Goal: Information Seeking & Learning: Learn about a topic

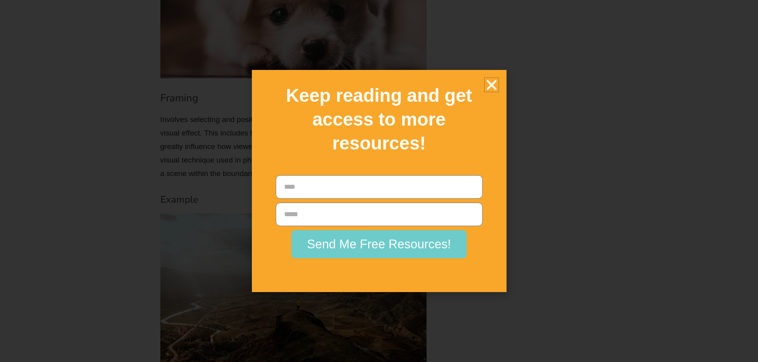
scroll to position [4057, 0]
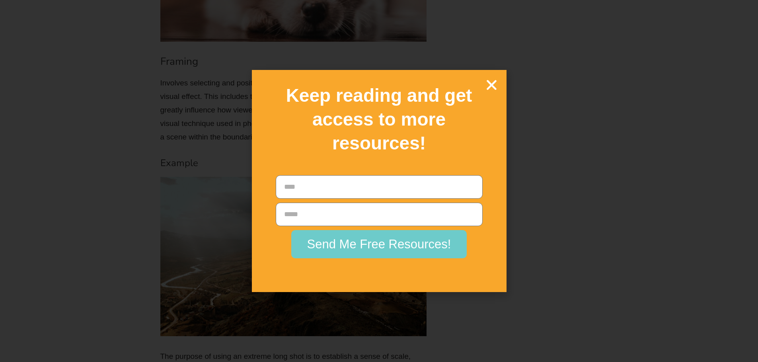
click at [493, 84] on icon "Close" at bounding box center [491, 85] width 14 height 14
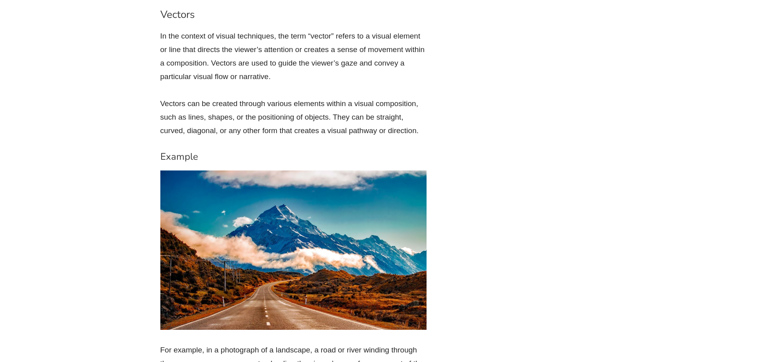
scroll to position [7517, 0]
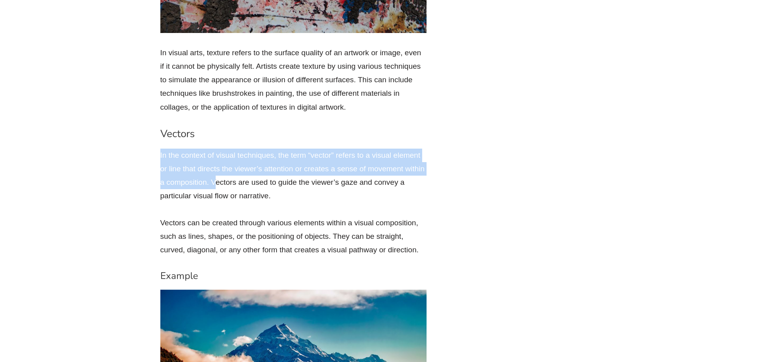
drag, startPoint x: 158, startPoint y: 117, endPoint x: 215, endPoint y: 151, distance: 66.2
click at [215, 151] on p "In the context of visual techniques, the term “vector” refers to a visual eleme…" at bounding box center [293, 176] width 266 height 54
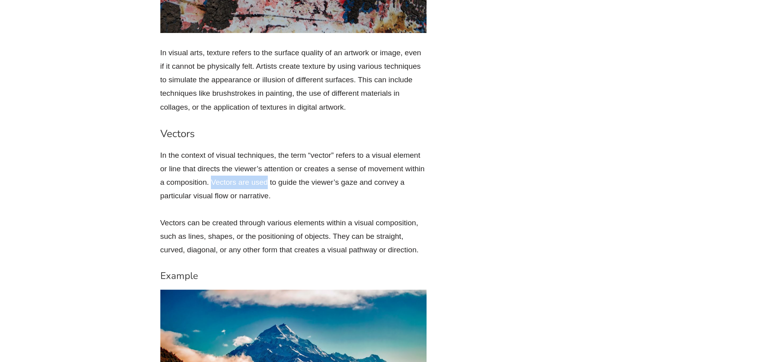
drag, startPoint x: 215, startPoint y: 151, endPoint x: 272, endPoint y: 156, distance: 57.5
click at [263, 155] on p "In the context of visual techniques, the term “vector” refers to a visual eleme…" at bounding box center [293, 176] width 266 height 54
click at [251, 149] on p "In the context of visual techniques, the term “vector” refers to a visual eleme…" at bounding box center [293, 176] width 266 height 54
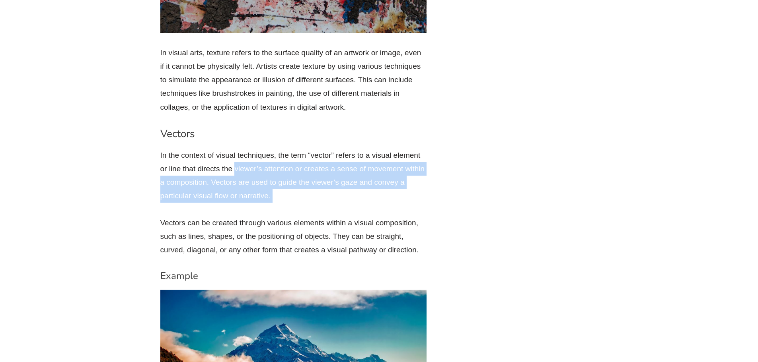
drag, startPoint x: 251, startPoint y: 147, endPoint x: 397, endPoint y: 165, distance: 147.5
click at [397, 165] on p "In the context of visual techniques, the term “vector” refers to a visual eleme…" at bounding box center [293, 176] width 266 height 54
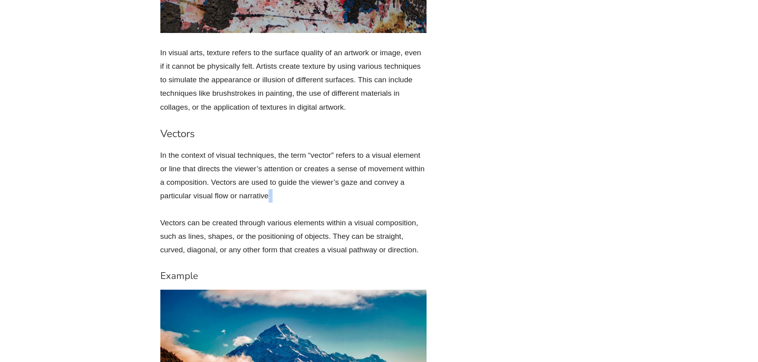
drag, startPoint x: 397, startPoint y: 165, endPoint x: 256, endPoint y: 167, distance: 141.6
click at [262, 167] on p "In the context of visual techniques, the term “vector” refers to a visual eleme…" at bounding box center [293, 176] width 266 height 54
click at [256, 167] on p "In the context of visual techniques, the term “vector” refers to a visual eleme…" at bounding box center [293, 176] width 266 height 54
drag, startPoint x: 353, startPoint y: 208, endPoint x: 309, endPoint y: 216, distance: 44.1
click at [309, 216] on p "Vectors can be created through various elements within a visual composition, su…" at bounding box center [293, 236] width 266 height 41
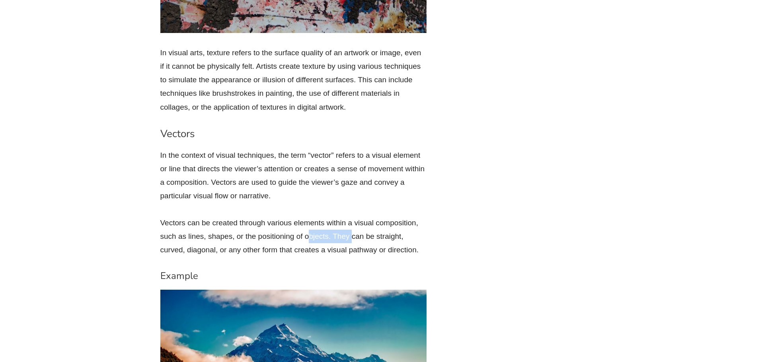
click at [309, 216] on p "Vectors can be created through various elements within a visual composition, su…" at bounding box center [293, 236] width 266 height 41
